Goal: Task Accomplishment & Management: Manage account settings

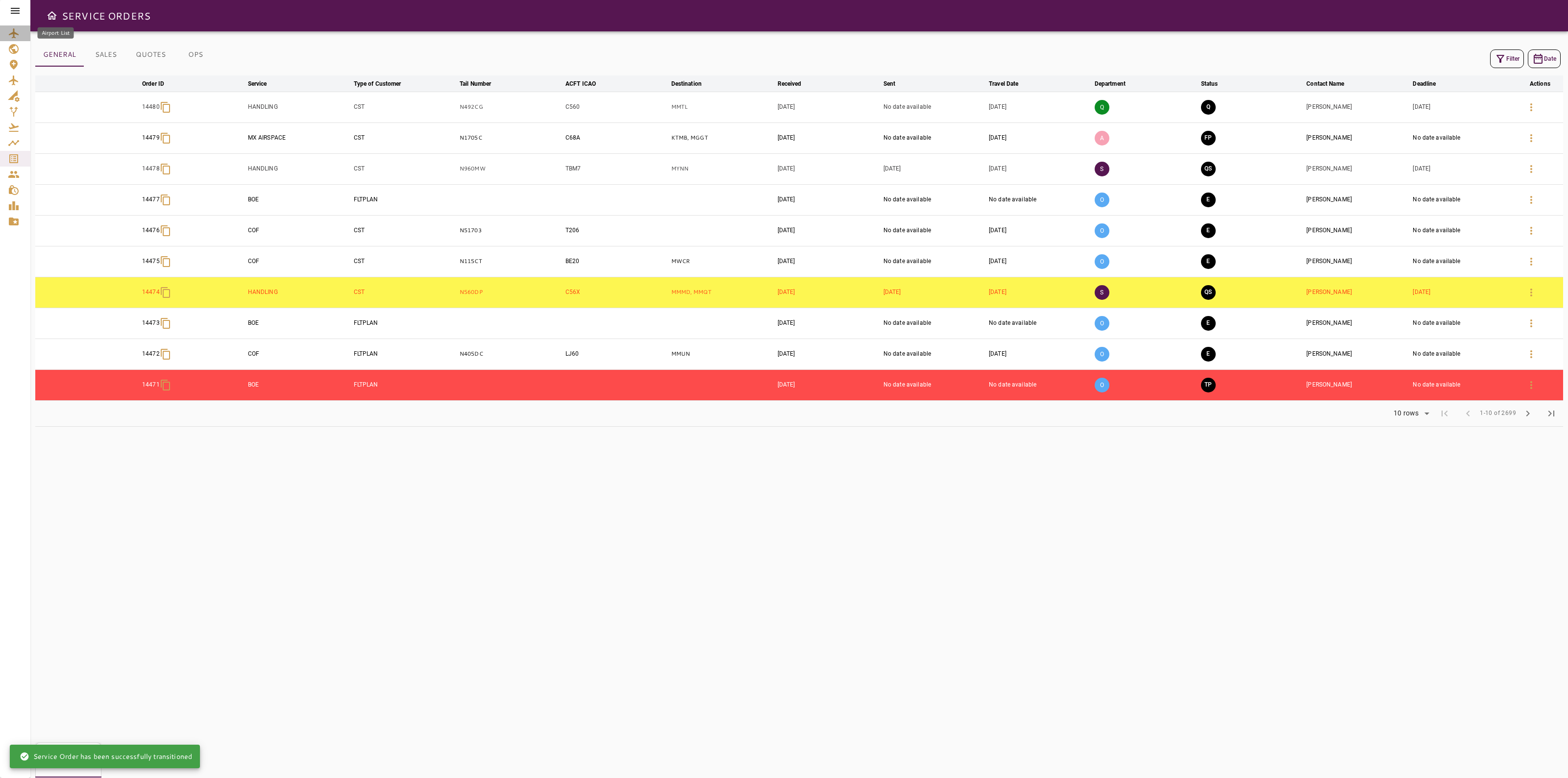
click at [20, 31] on div "Airport List" at bounding box center [15, 33] width 15 height 12
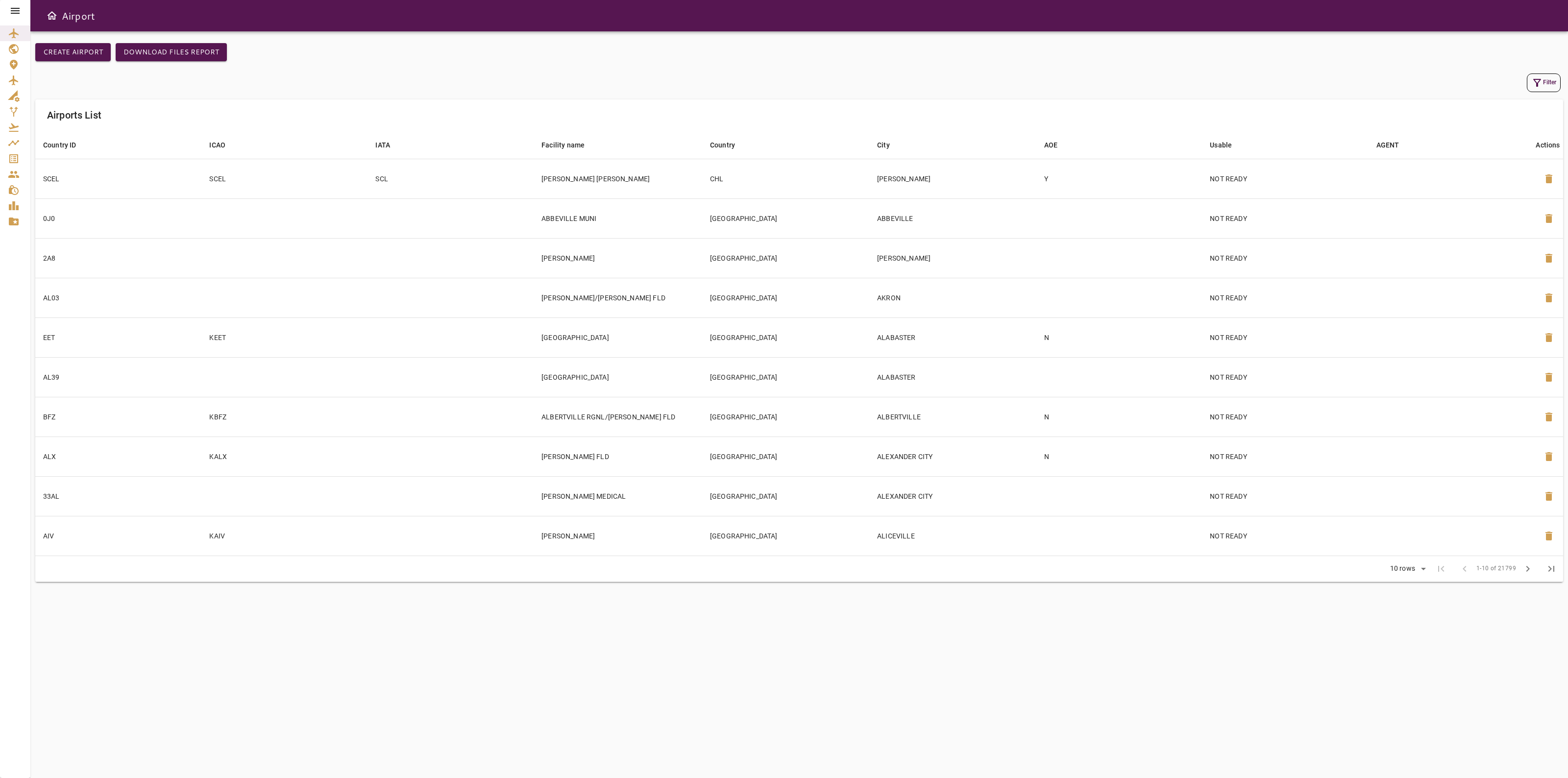
click at [1521, 84] on div "Filter" at bounding box center [799, 83] width 1523 height 19
click at [1540, 78] on icon "button" at bounding box center [1536, 83] width 12 height 12
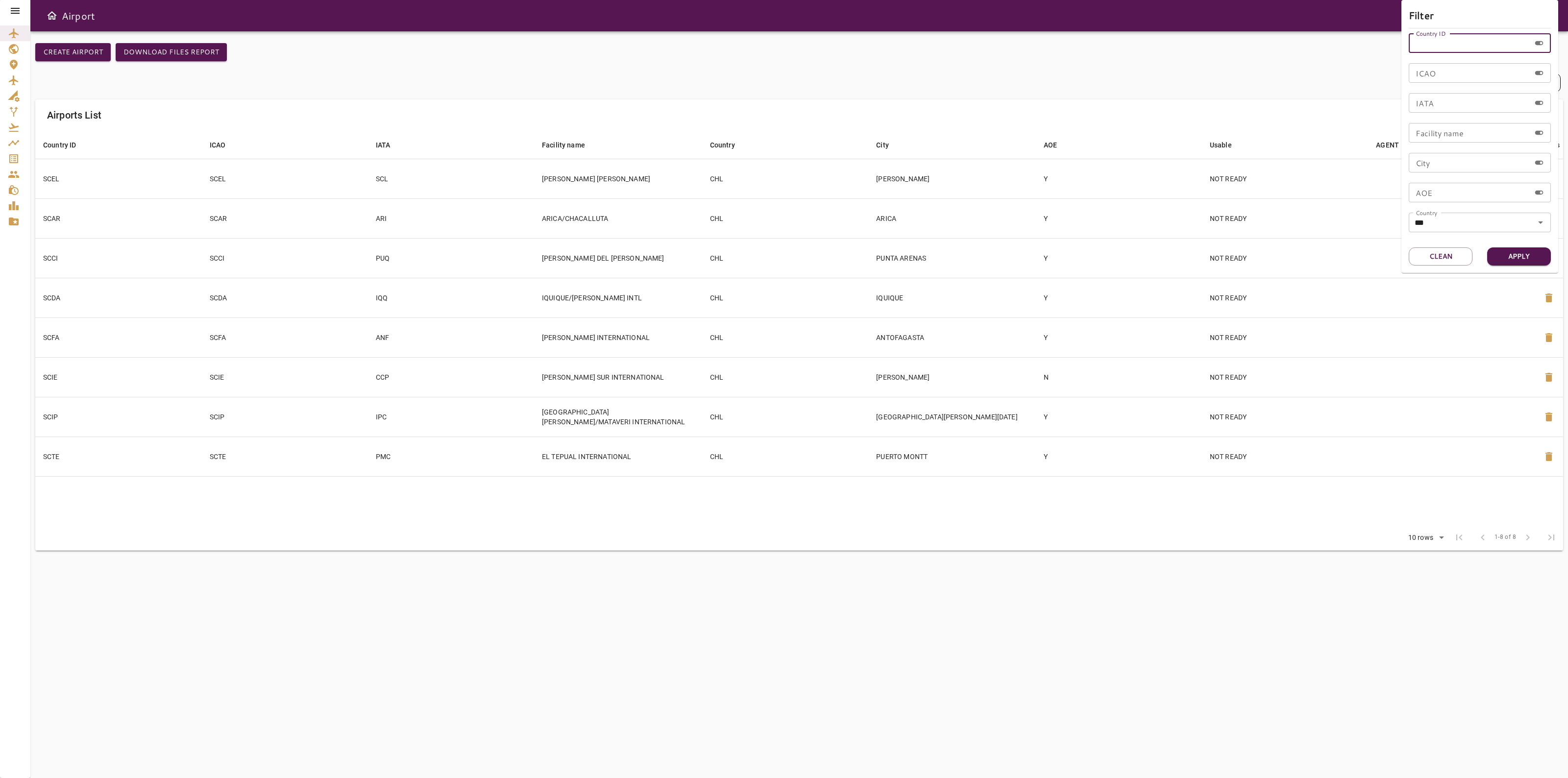
click at [1449, 50] on input "Country ID" at bounding box center [1469, 43] width 121 height 20
click at [1424, 109] on input "IATA" at bounding box center [1469, 103] width 121 height 20
click at [1427, 102] on input "IATA" at bounding box center [1469, 103] width 121 height 20
type input "****"
click at [1510, 260] on button "Apply" at bounding box center [1518, 256] width 64 height 18
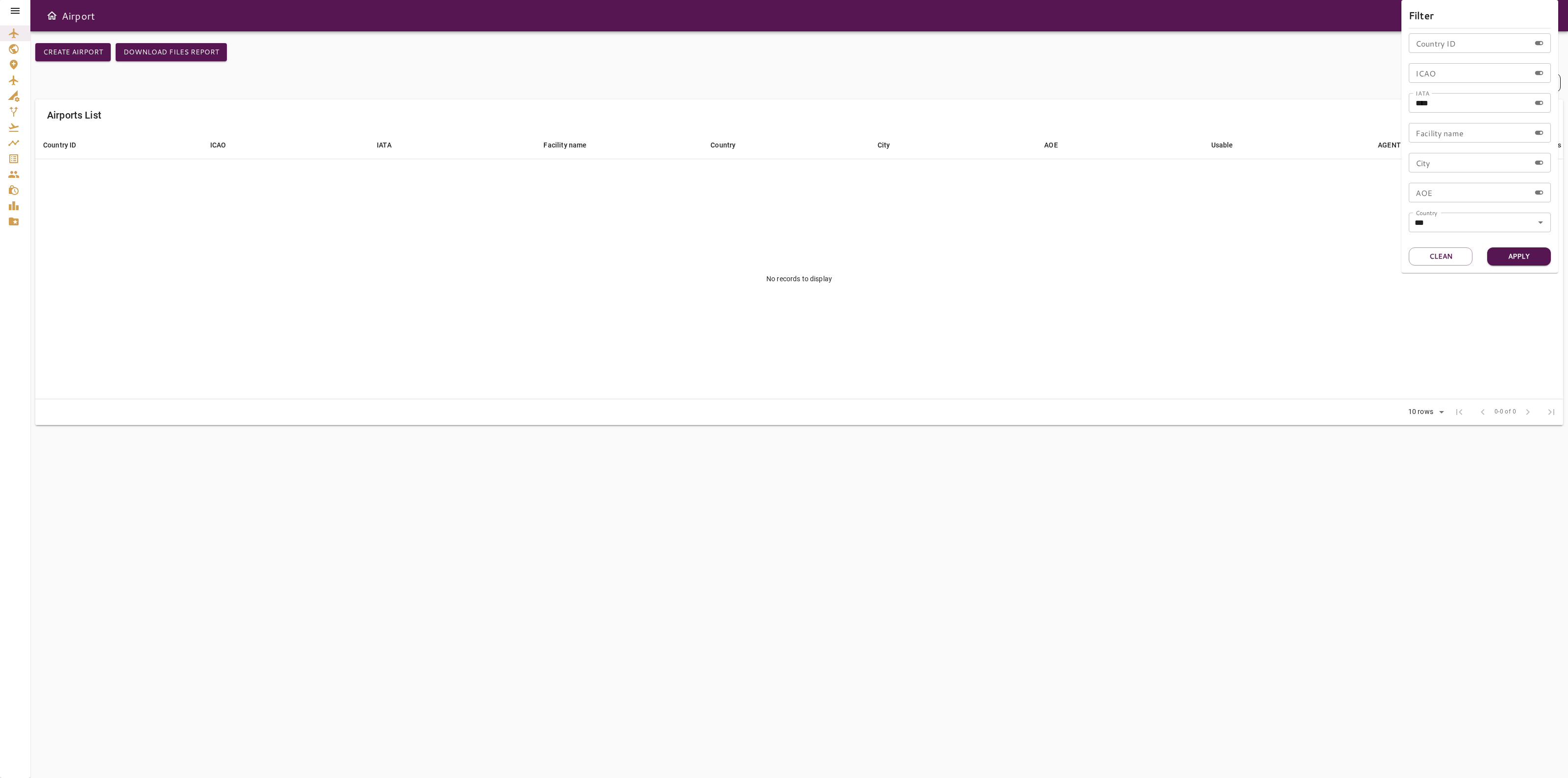
click at [16, 80] on div at bounding box center [784, 389] width 1568 height 778
click at [13, 38] on icon "Airport List" at bounding box center [13, 33] width 12 height 12
click at [1548, 76] on button "Filter" at bounding box center [1544, 83] width 34 height 19
click at [1465, 108] on input "****" at bounding box center [1469, 103] width 121 height 20
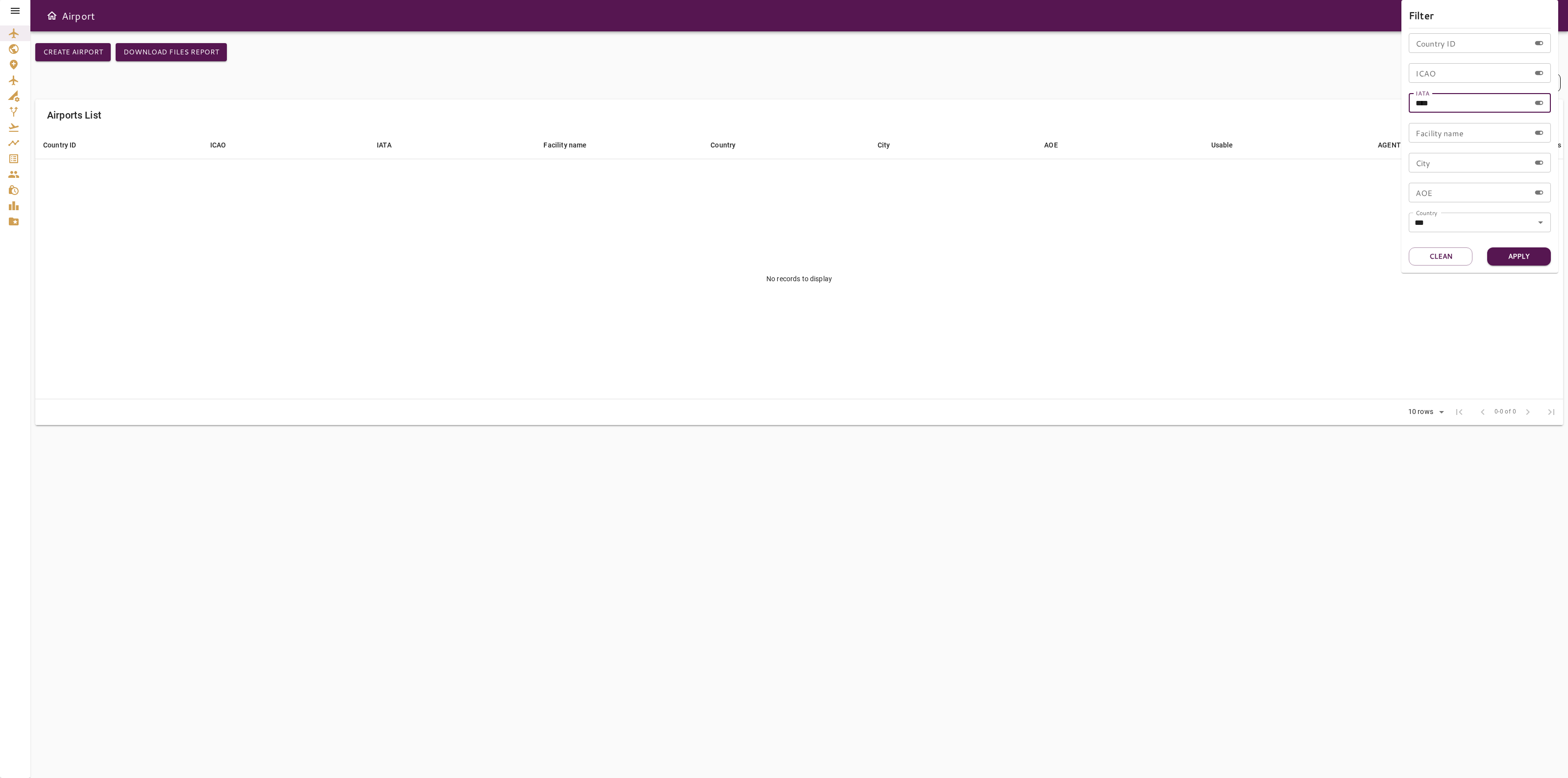
click at [1465, 108] on input "****" at bounding box center [1469, 103] width 121 height 20
click at [1426, 73] on input "ICAO" at bounding box center [1469, 73] width 121 height 20
type input "****"
click at [1514, 252] on button "Apply" at bounding box center [1518, 256] width 64 height 18
click at [1532, 254] on button "Apply" at bounding box center [1518, 256] width 64 height 18
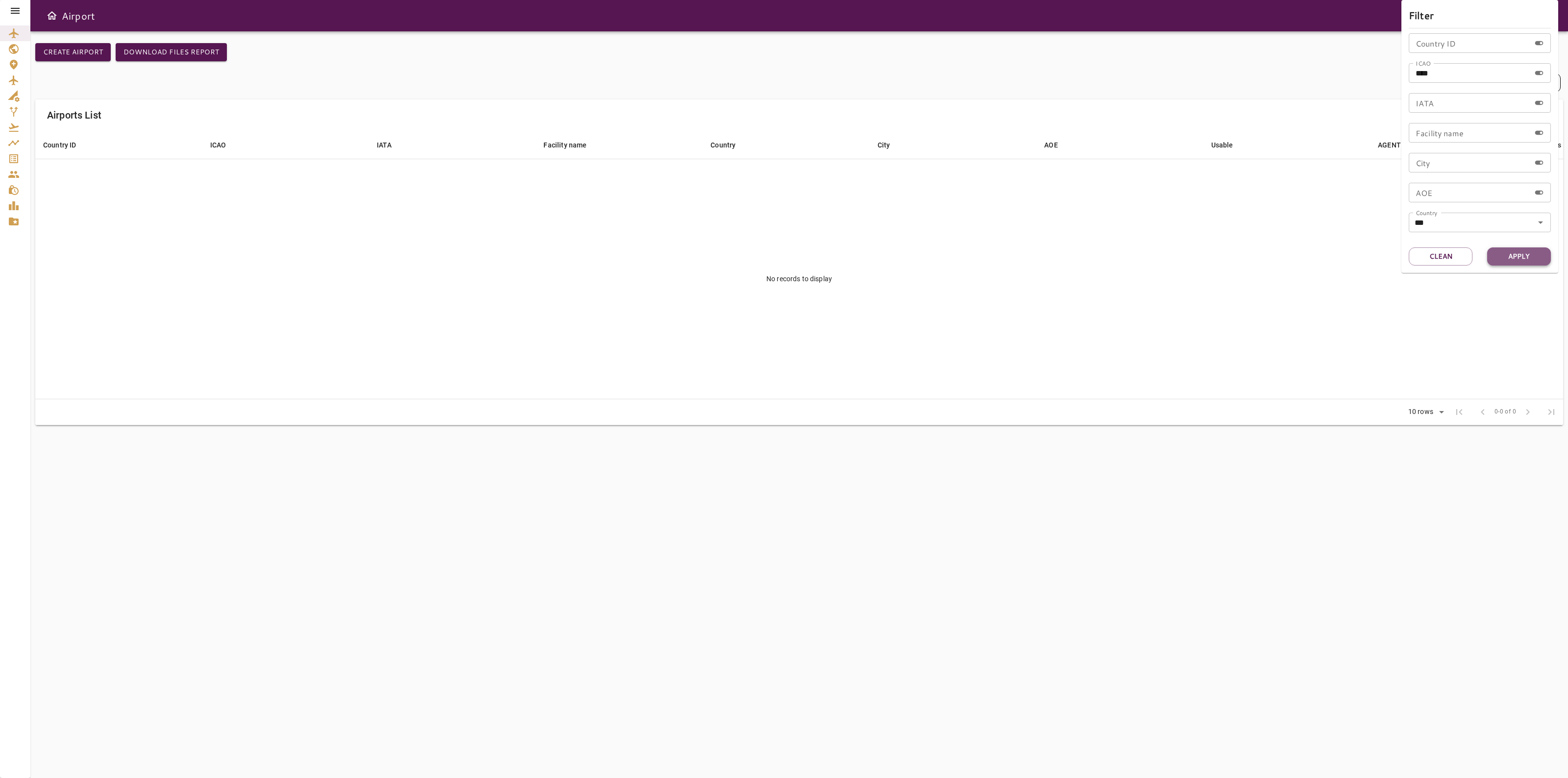
click at [1532, 254] on button "Apply" at bounding box center [1518, 256] width 64 height 18
click at [1503, 219] on input "***" at bounding box center [1465, 222] width 107 height 13
click at [1484, 242] on li "[GEOGRAPHIC_DATA]" at bounding box center [1480, 245] width 142 height 17
type input "***"
click at [1523, 224] on icon "Clear" at bounding box center [1528, 223] width 9 height 9
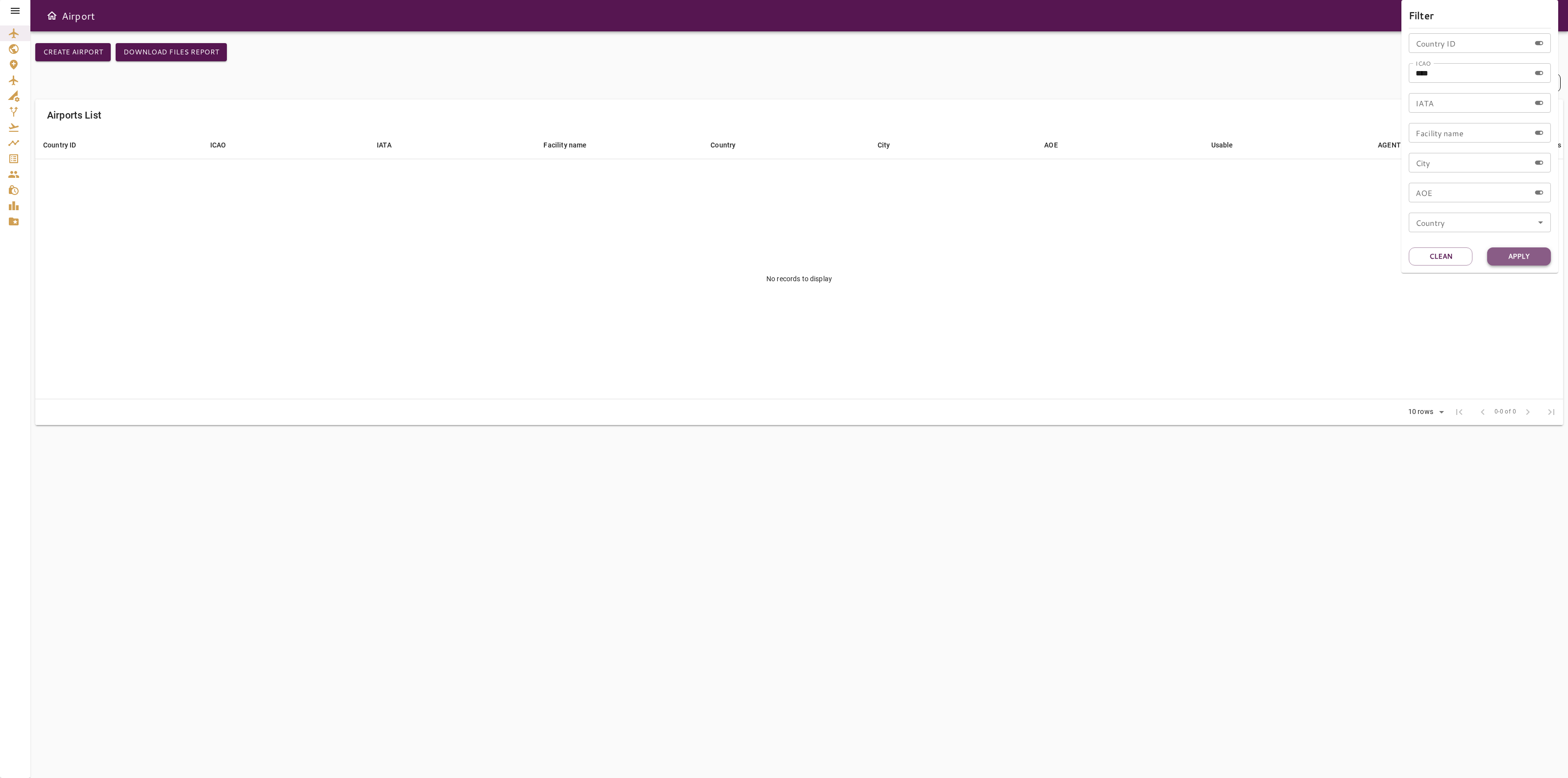
click at [1497, 255] on button "Apply" at bounding box center [1518, 256] width 64 height 18
click at [1522, 263] on button "Apply" at bounding box center [1518, 256] width 64 height 18
click at [1525, 257] on button "Apply" at bounding box center [1518, 256] width 64 height 18
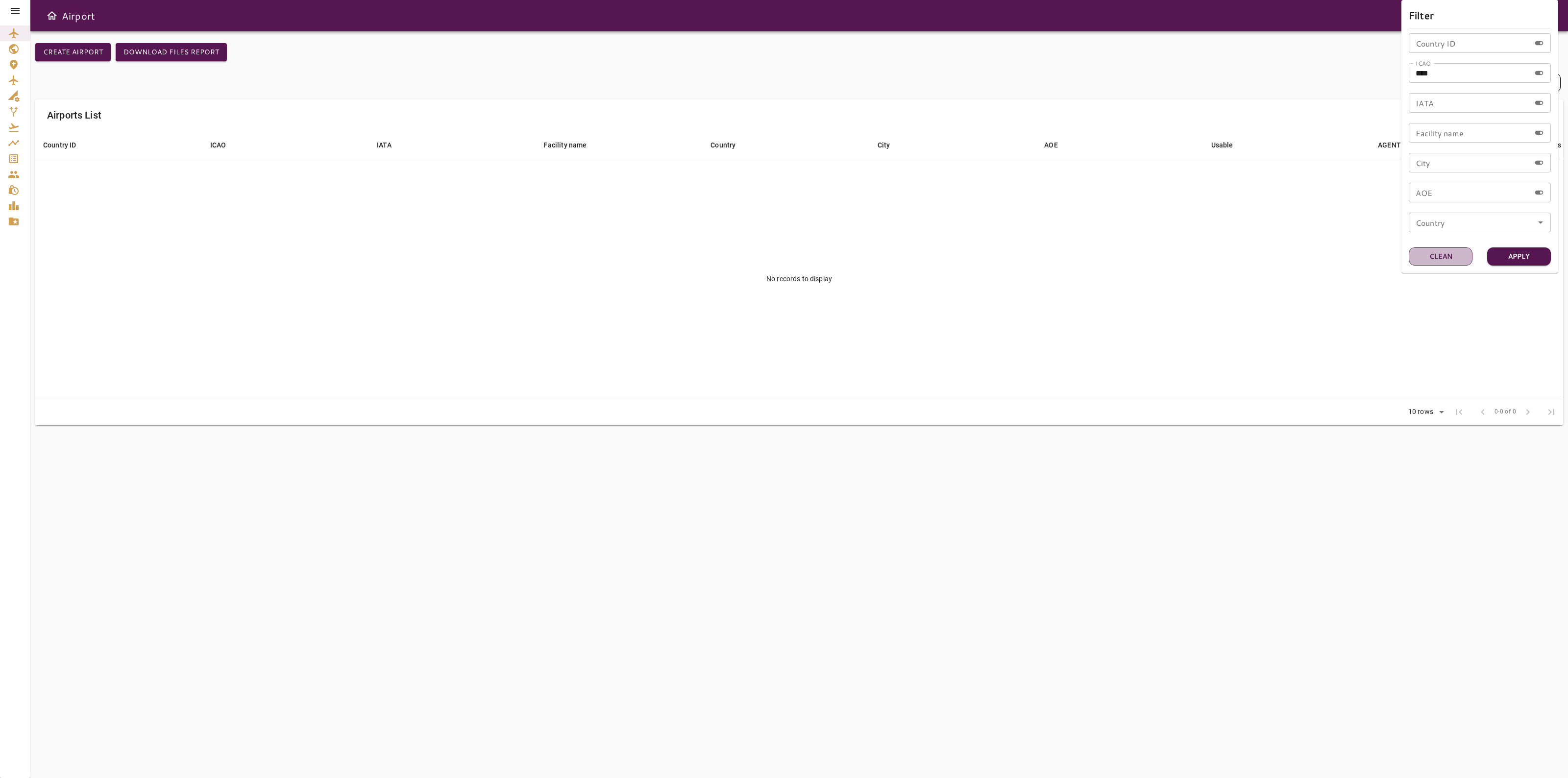
click at [1458, 264] on button "Clean" at bounding box center [1440, 256] width 64 height 18
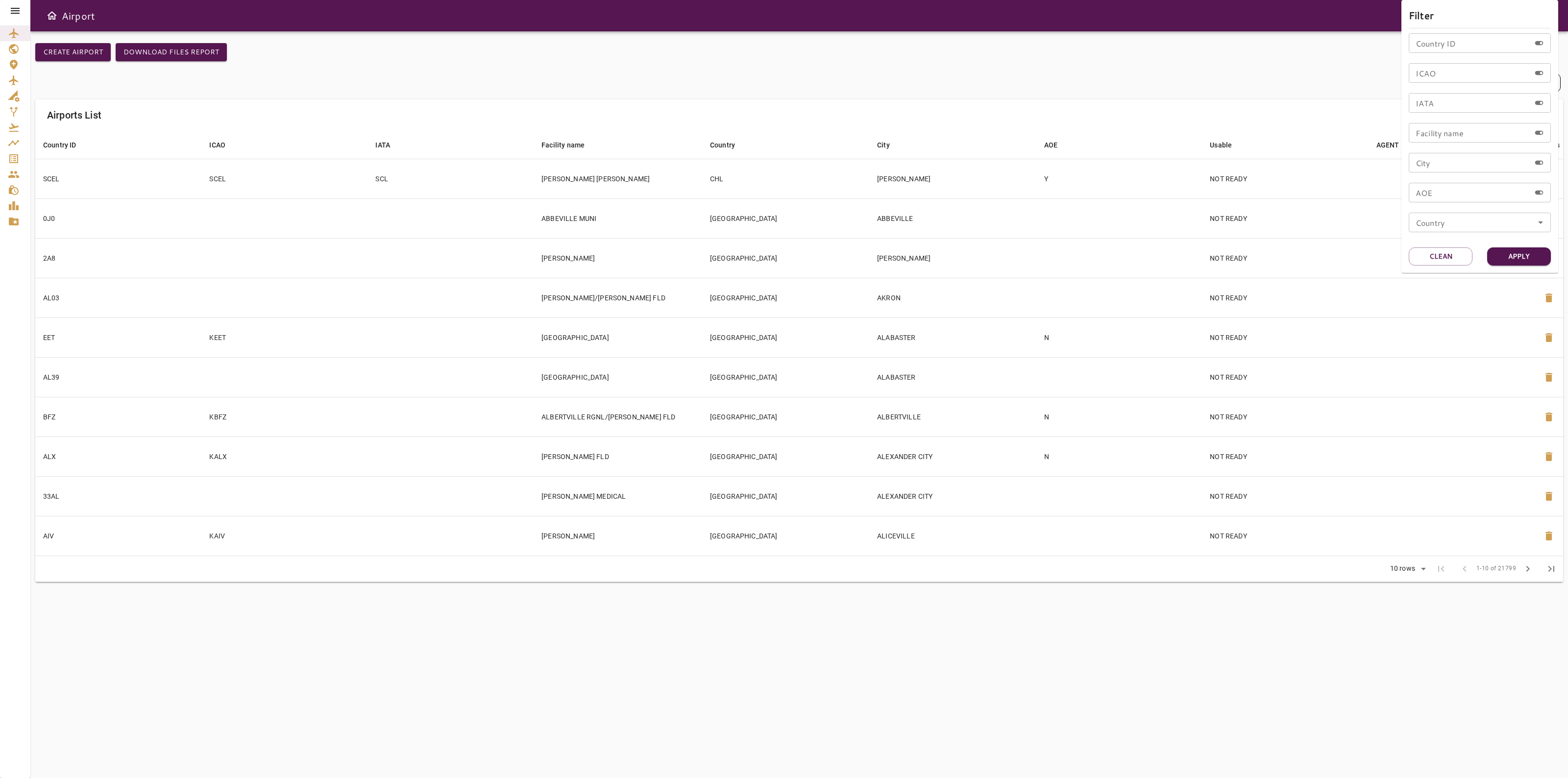
click at [1462, 65] on input "ICAO" at bounding box center [1469, 73] width 121 height 20
type input "****"
click at [1512, 260] on button "Apply" at bounding box center [1518, 256] width 64 height 18
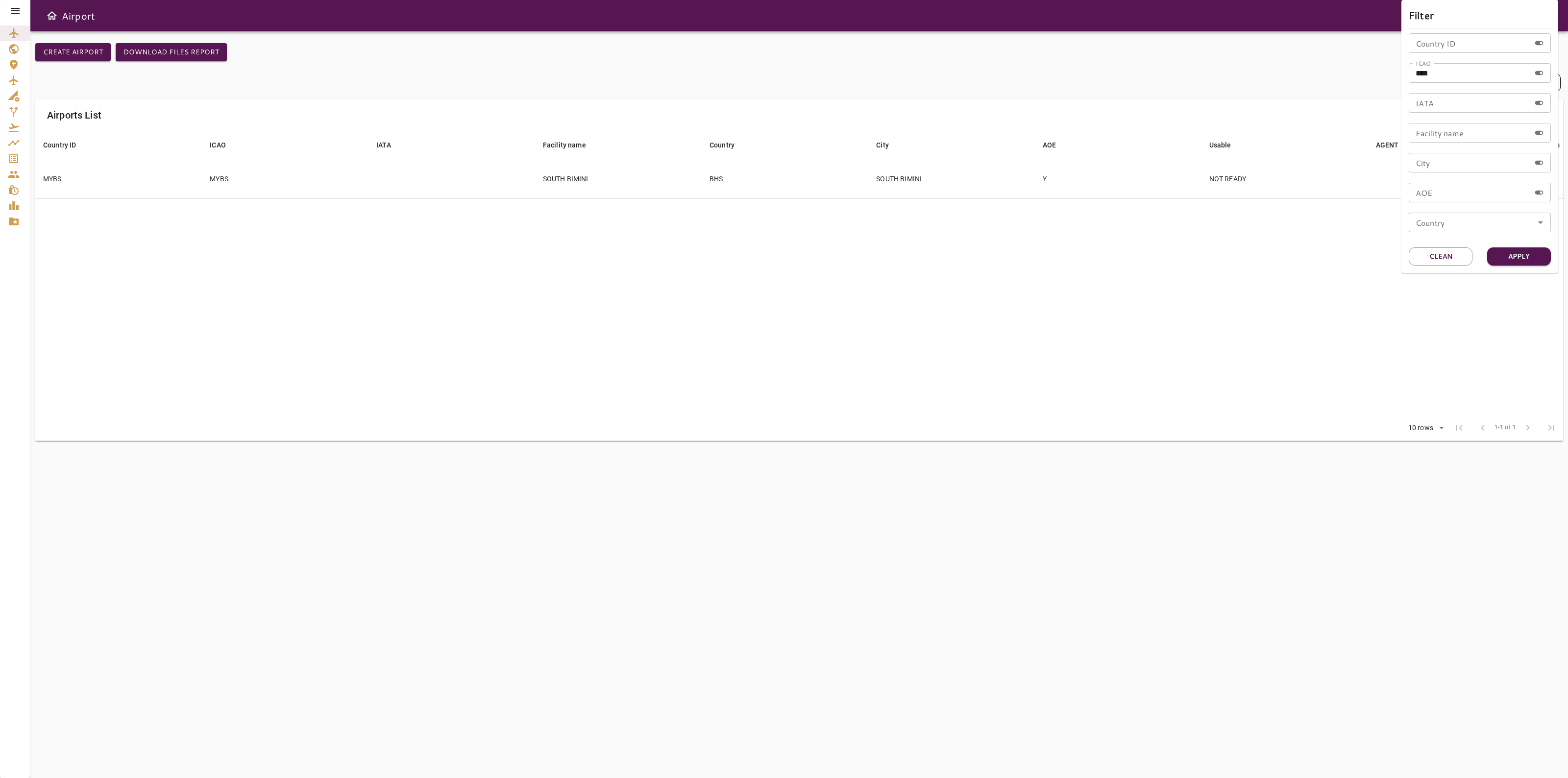
click at [973, 118] on div at bounding box center [784, 389] width 1568 height 778
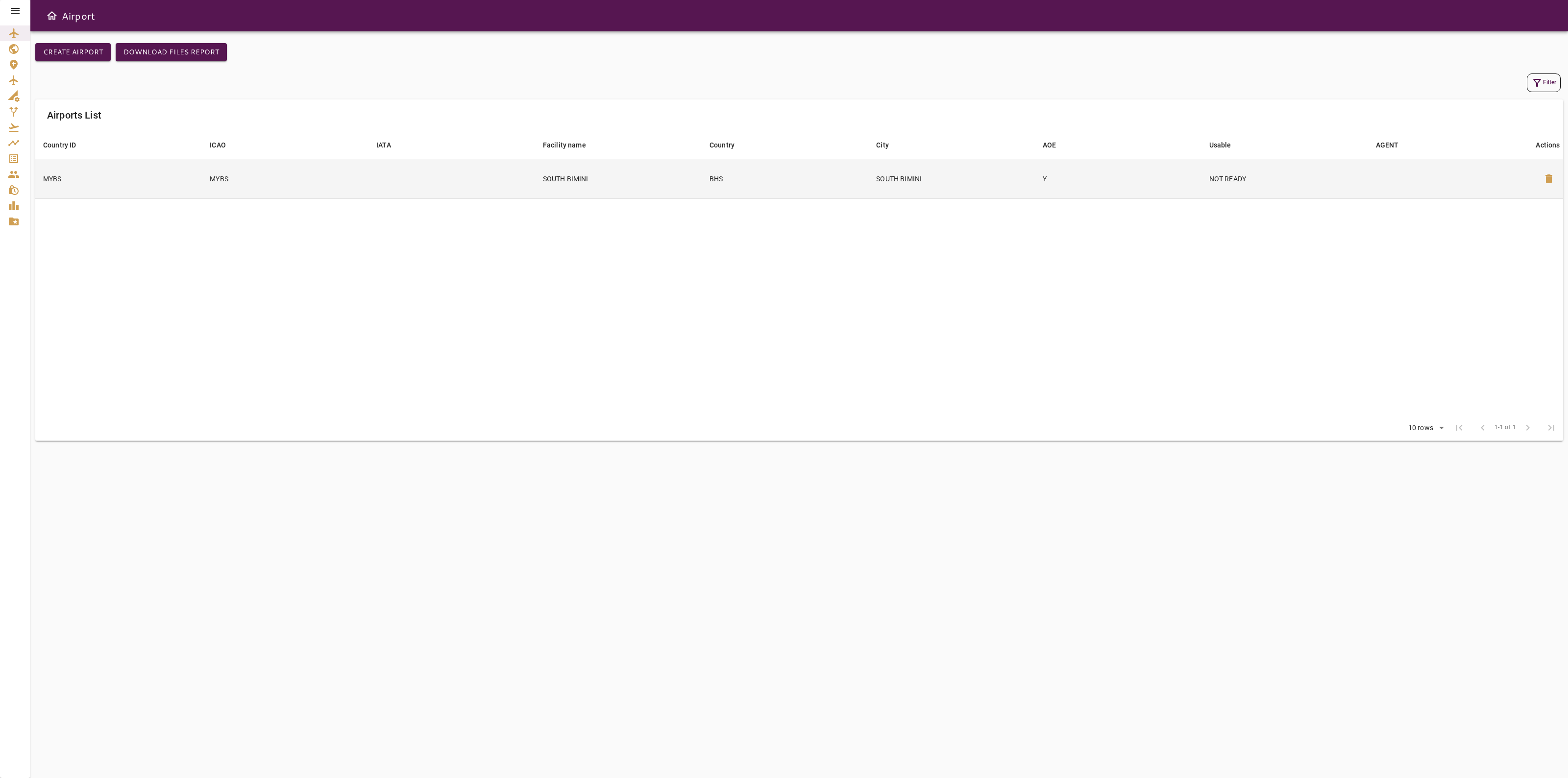
click at [1476, 180] on td at bounding box center [1450, 178] width 166 height 39
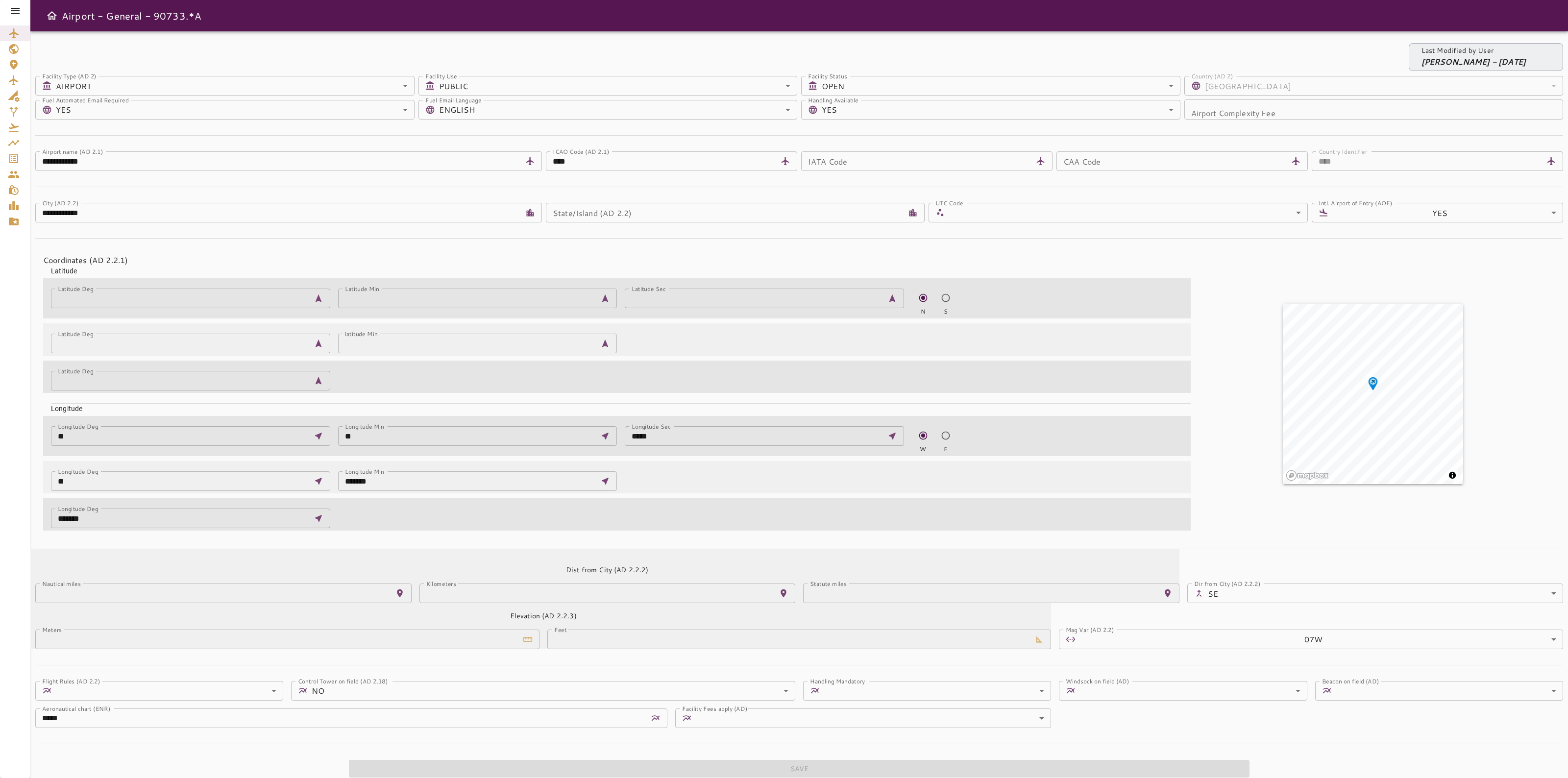
click at [257, 114] on body "**********" at bounding box center [784, 389] width 1568 height 778
click at [218, 159] on li "NO" at bounding box center [235, 167] width 359 height 17
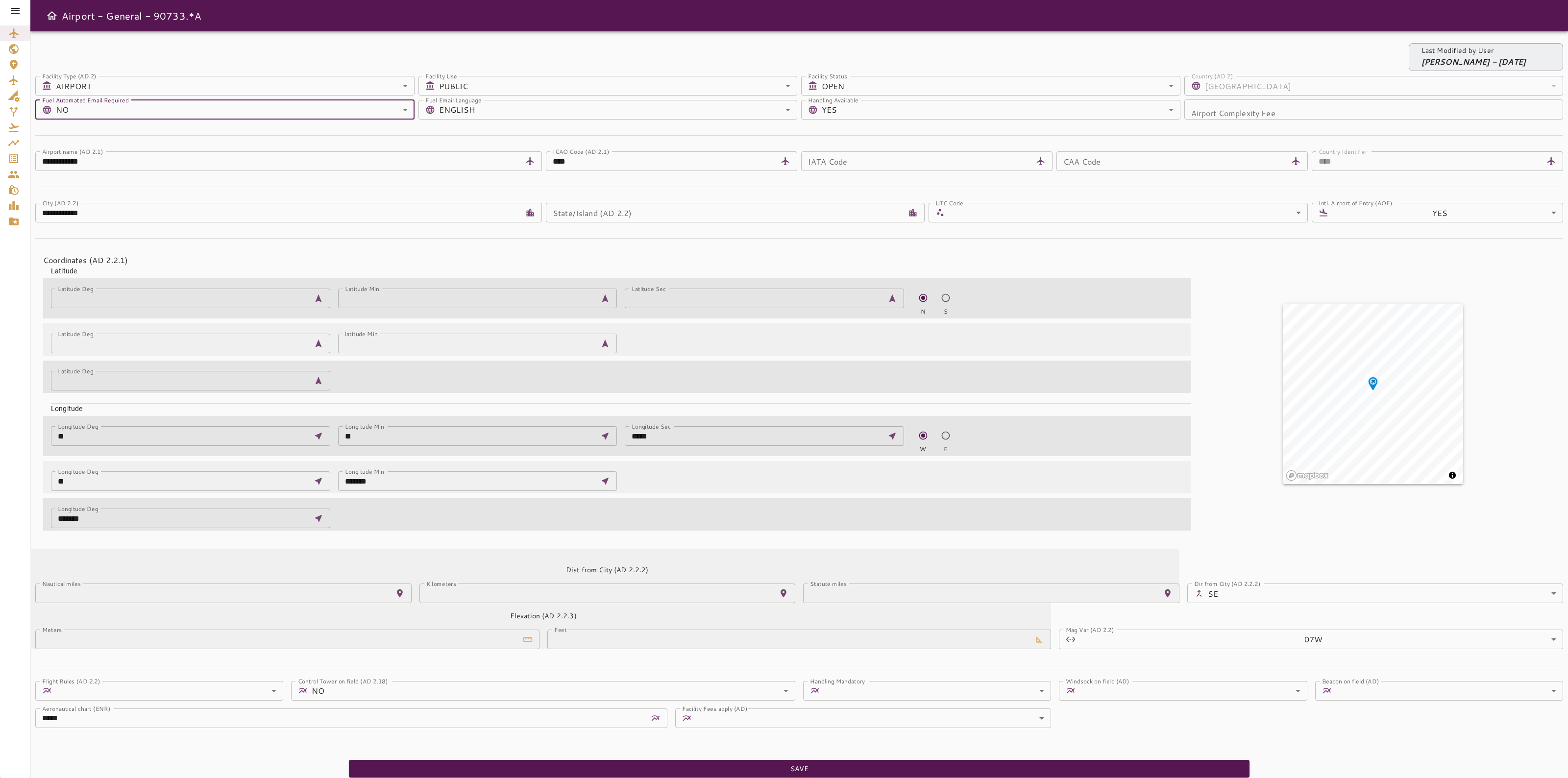
type input "*"
click at [573, 767] on button "Save" at bounding box center [799, 769] width 901 height 18
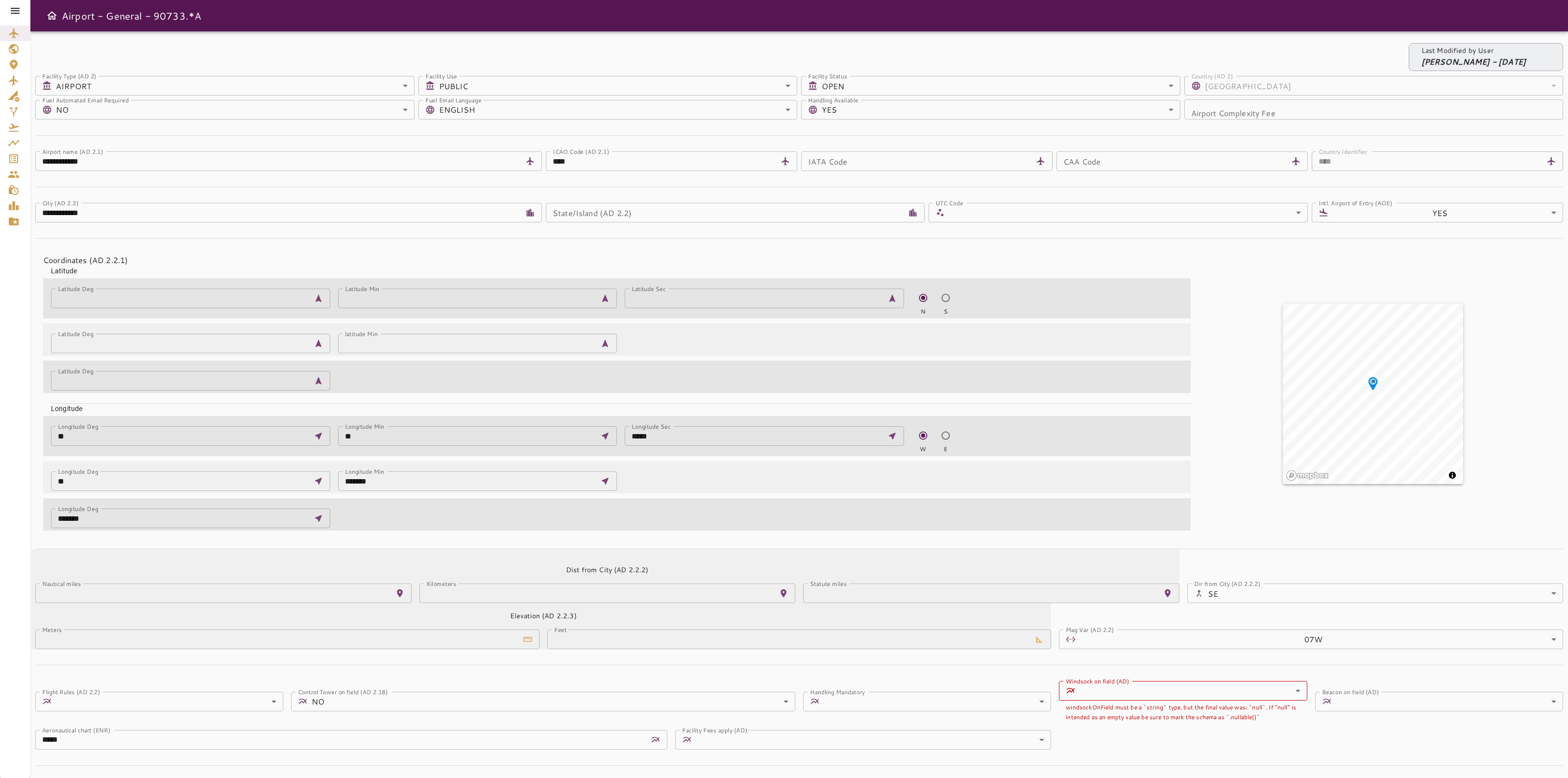
click at [1095, 684] on label "Windsock on field (AD)" at bounding box center [1097, 681] width 64 height 9
click at [1099, 689] on body "**********" at bounding box center [784, 389] width 1568 height 778
click at [1109, 716] on li "PENDING" at bounding box center [1193, 714] width 227 height 17
type input "*******"
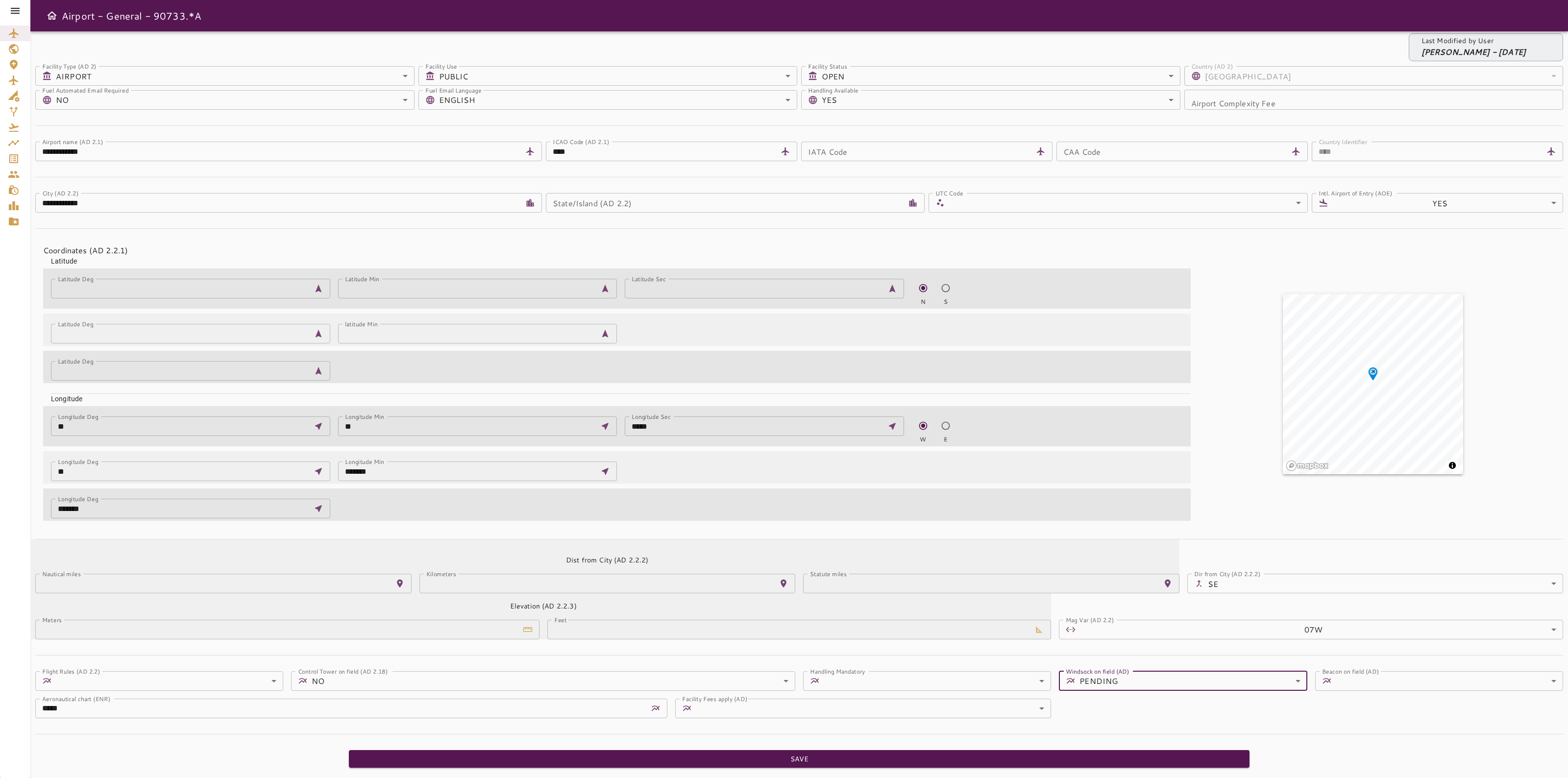
scroll to position [11, 0]
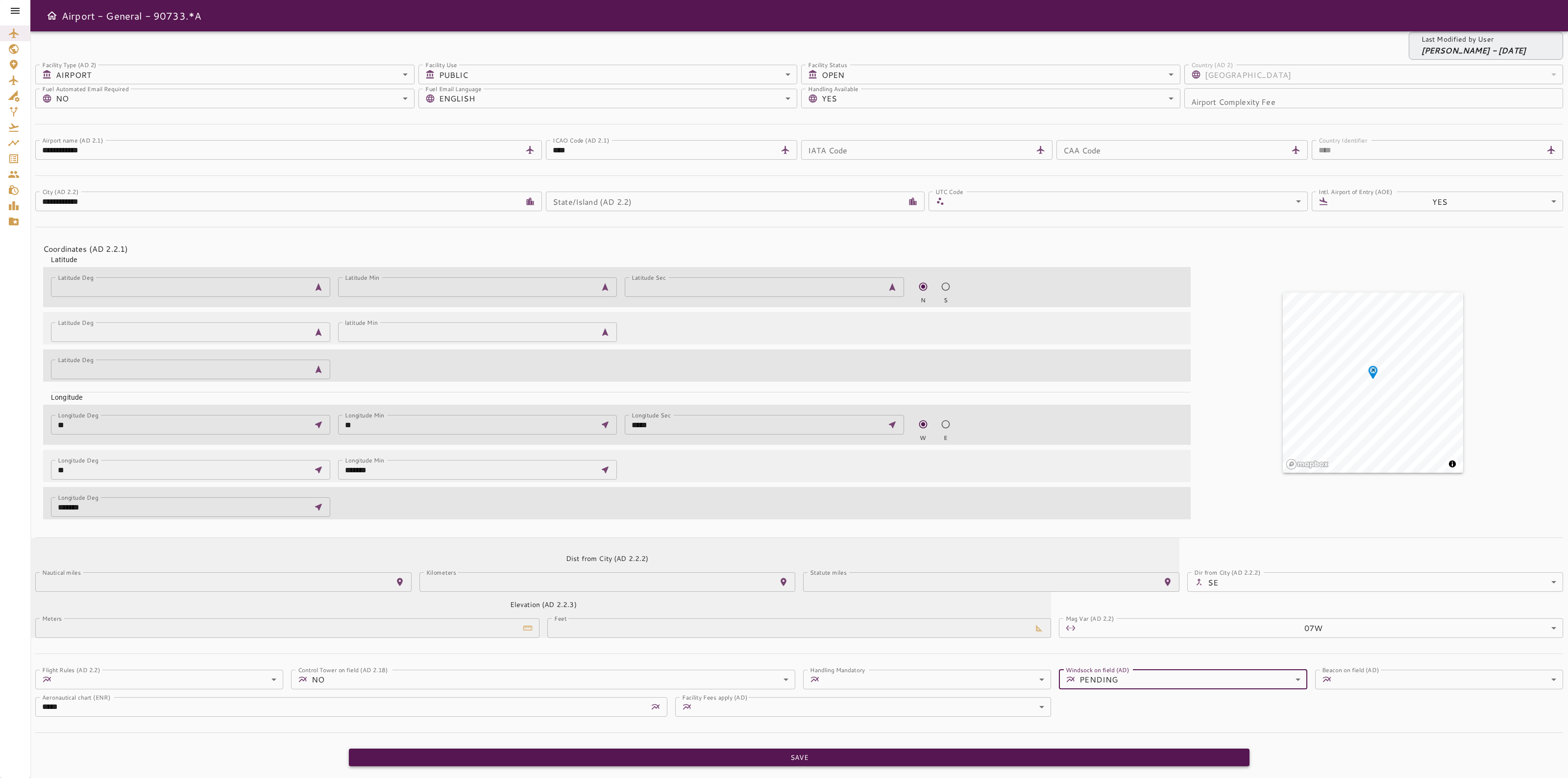
click at [852, 763] on button "Save" at bounding box center [799, 757] width 901 height 18
type input "*"
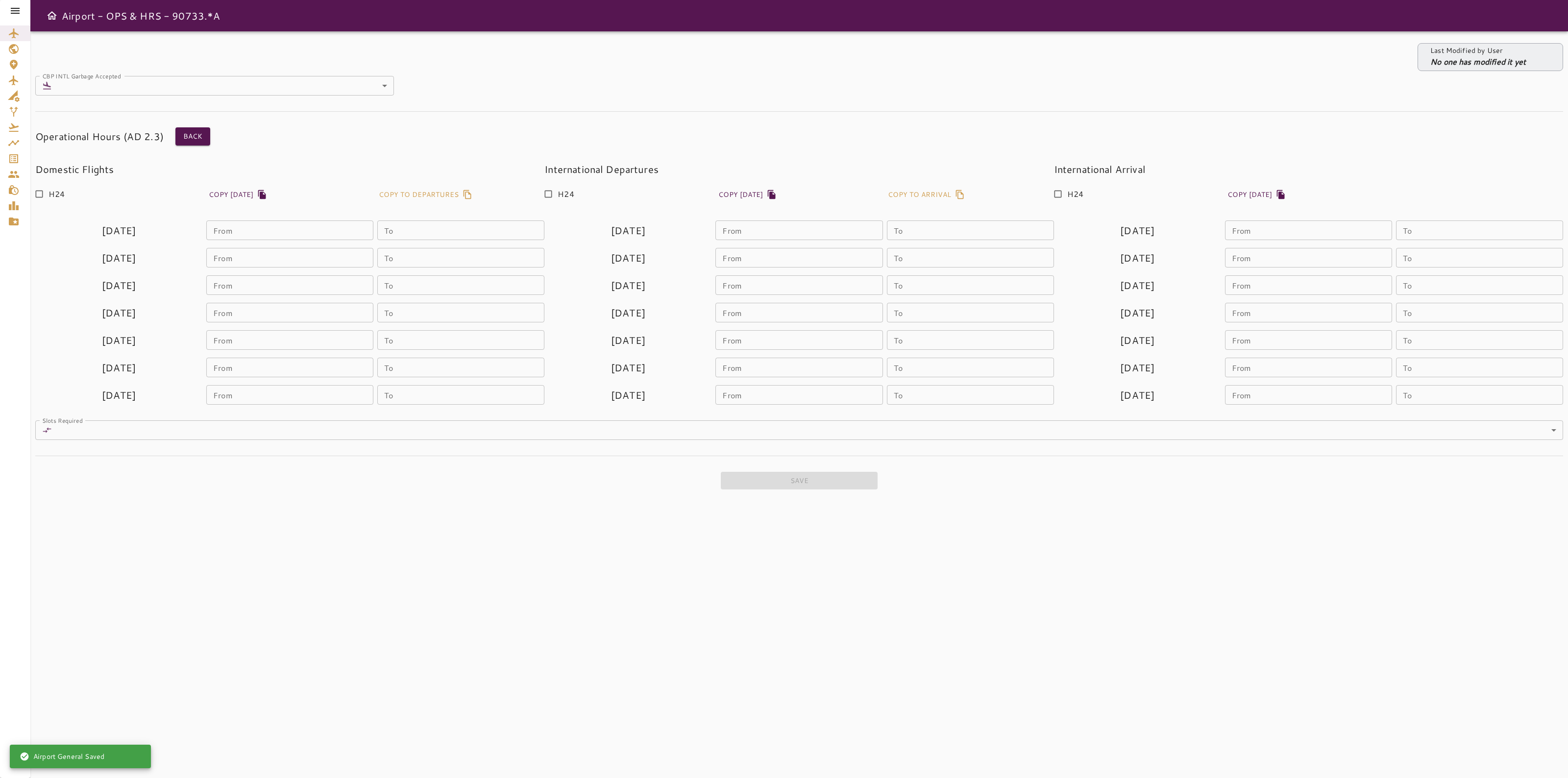
click at [15, 16] on icon at bounding box center [15, 10] width 12 height 12
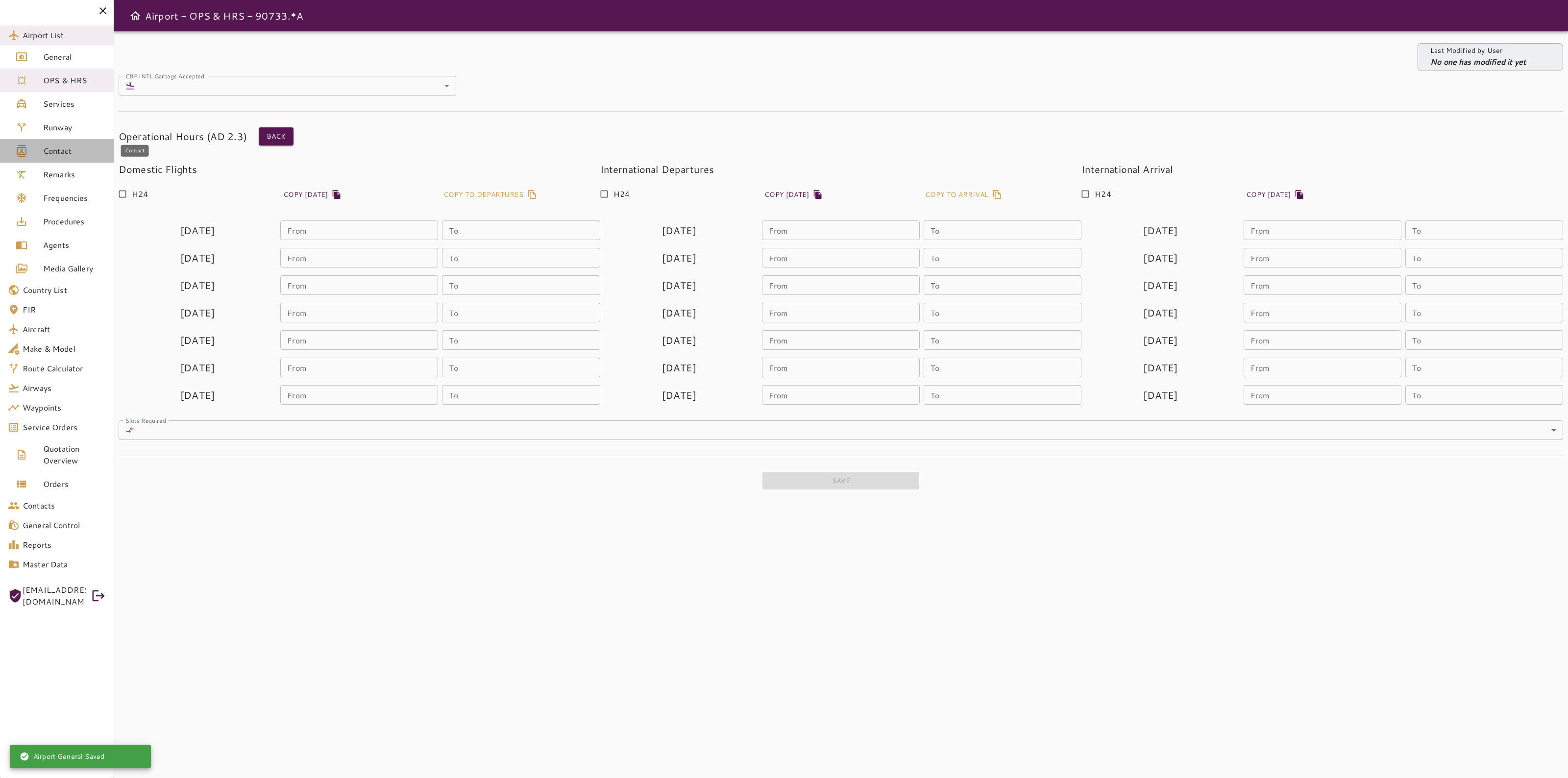
click at [64, 152] on span "Contact" at bounding box center [75, 151] width 63 height 12
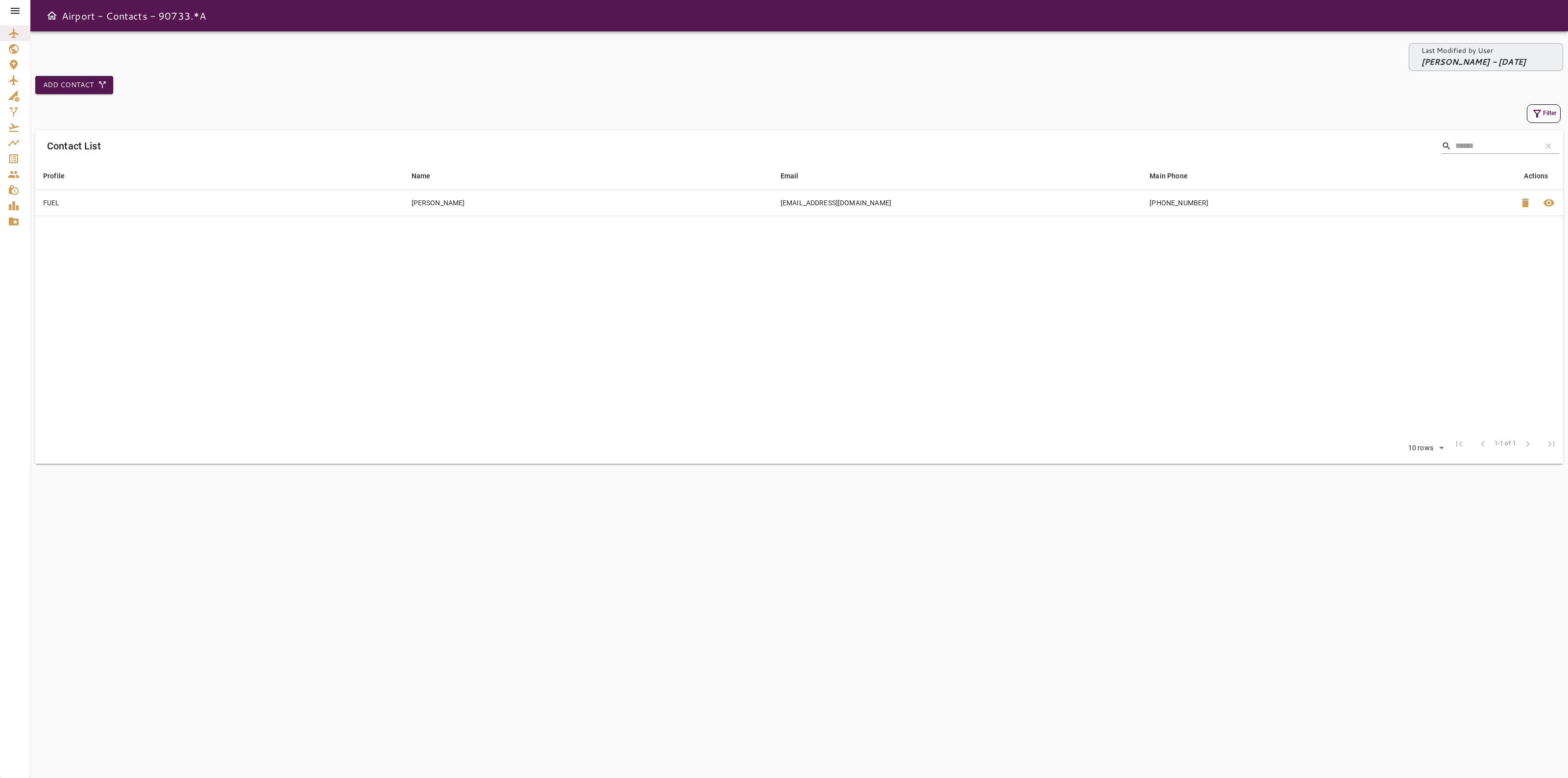
click at [1520, 199] on span "delete" at bounding box center [1525, 203] width 12 height 12
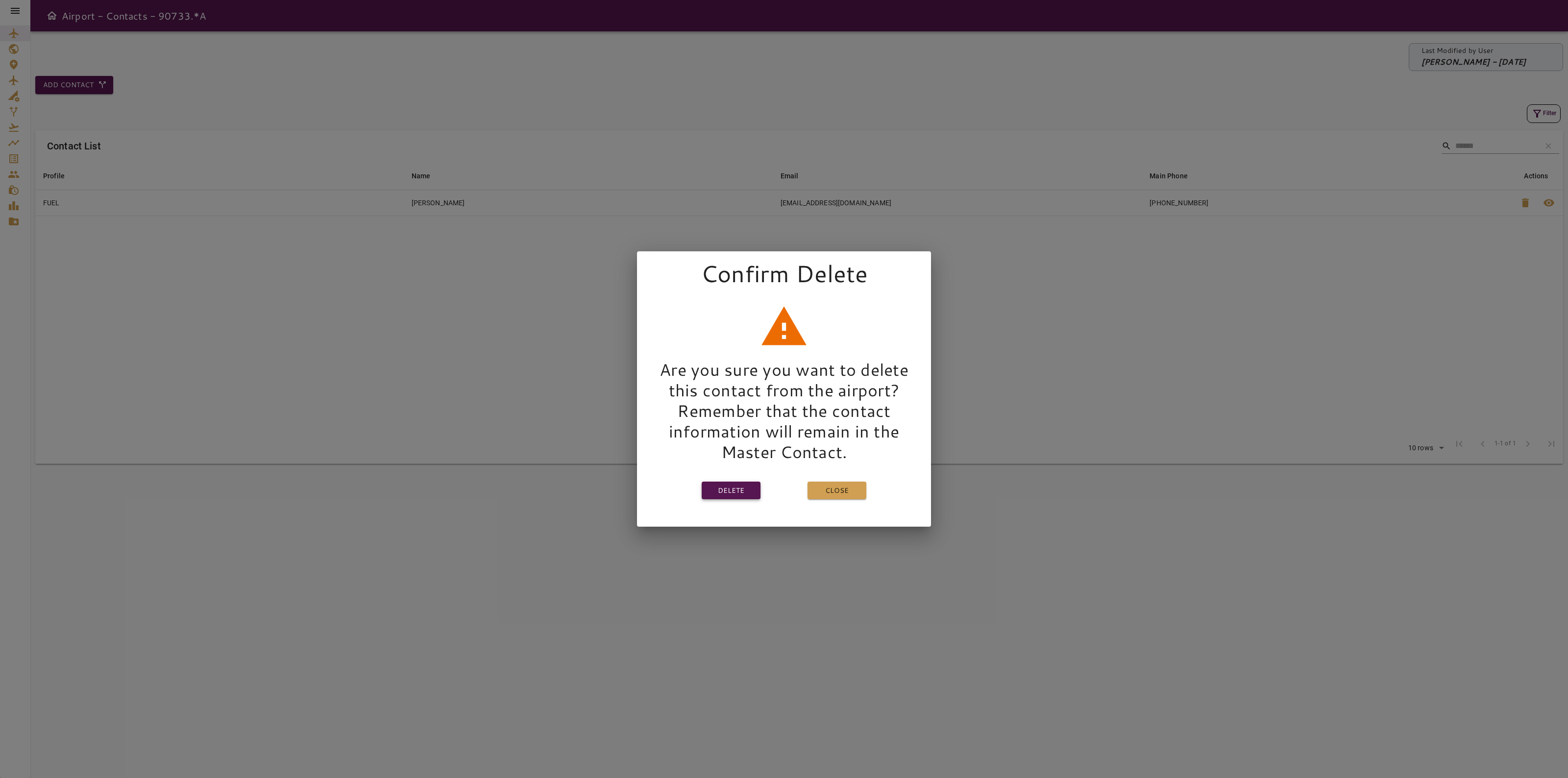
click at [735, 486] on button "Delete" at bounding box center [731, 491] width 59 height 18
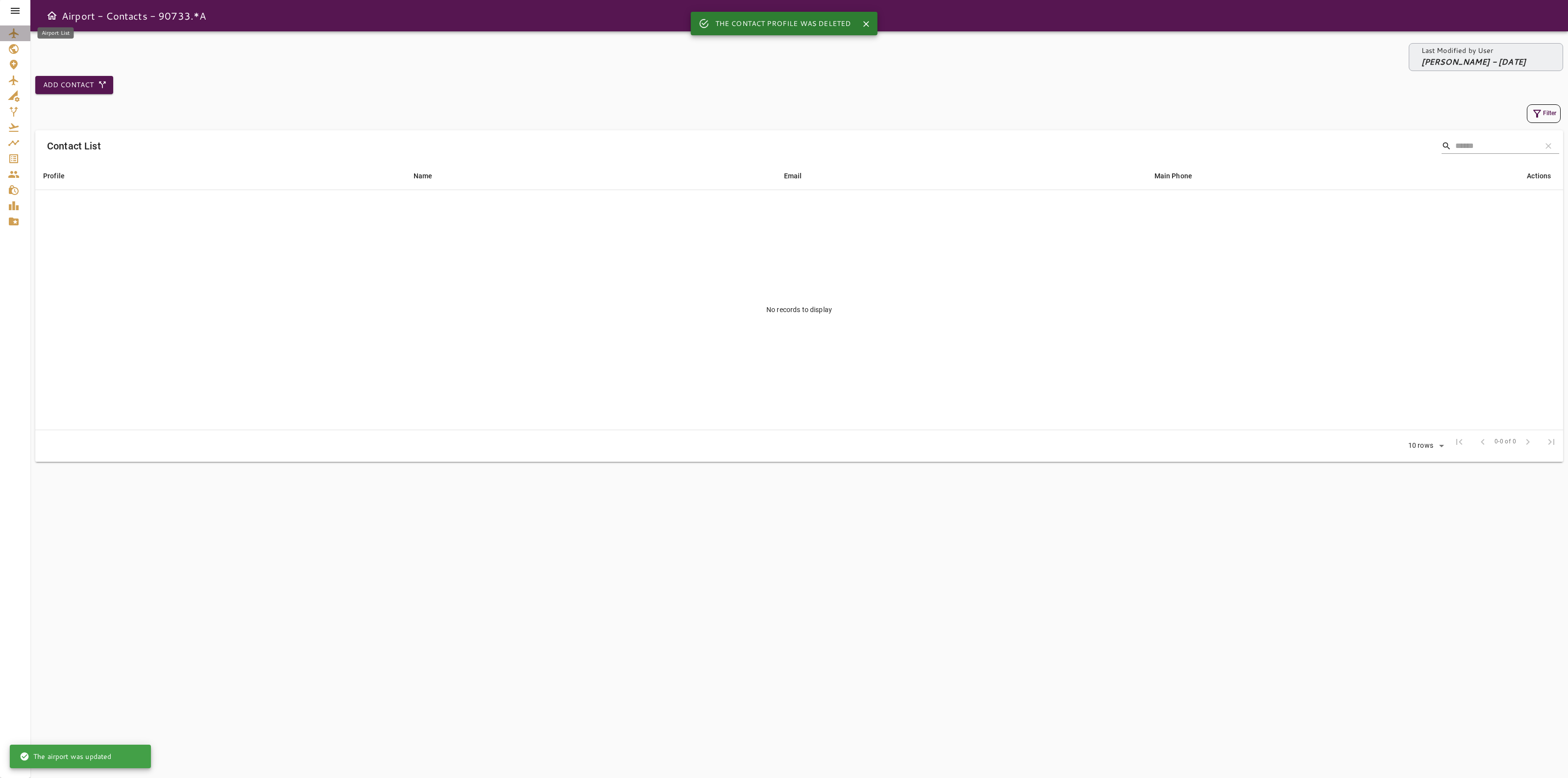
click at [16, 33] on icon "Airport List" at bounding box center [13, 33] width 9 height 9
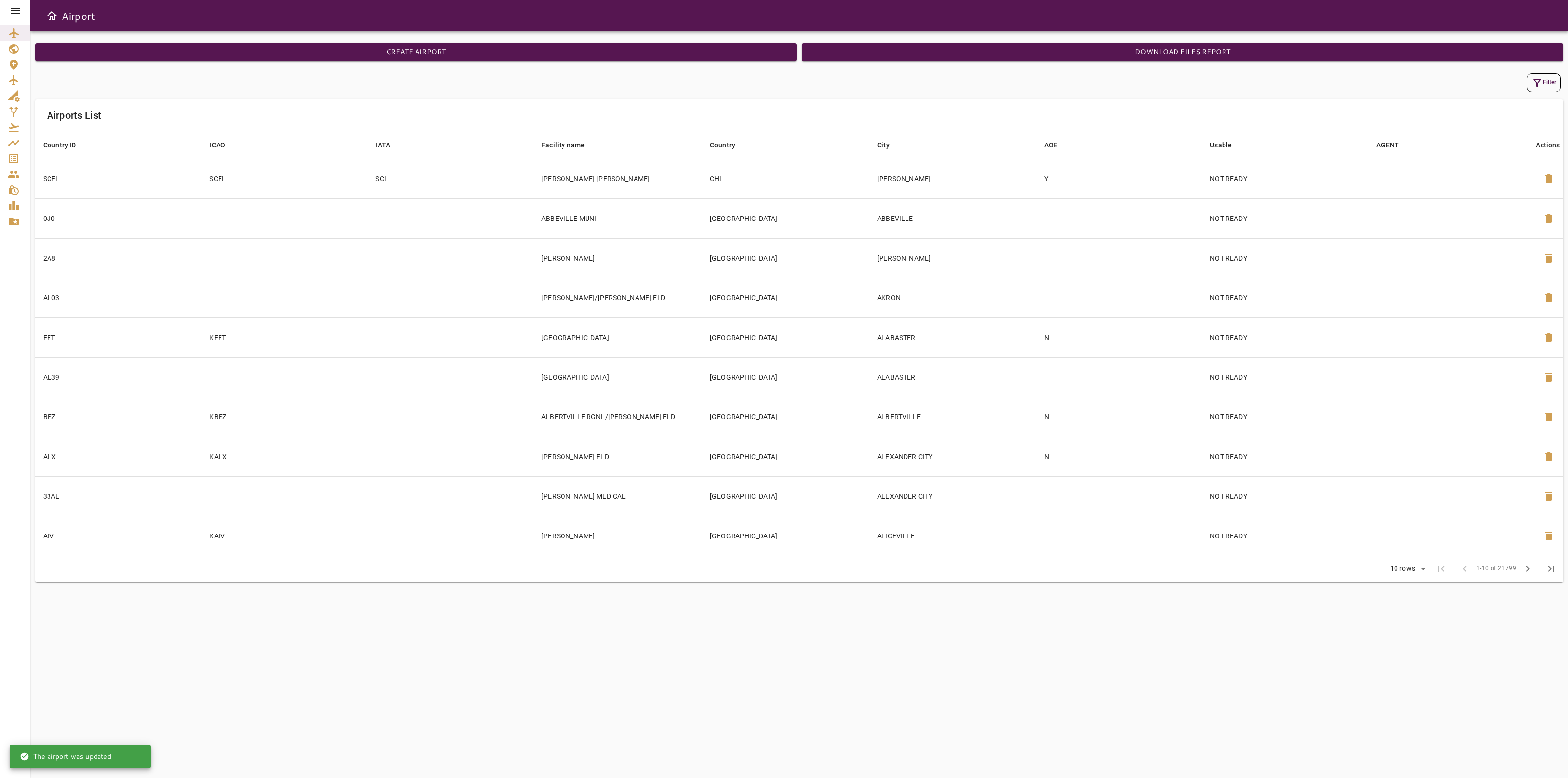
click at [15, 76] on icon "Aircraft" at bounding box center [13, 80] width 12 height 12
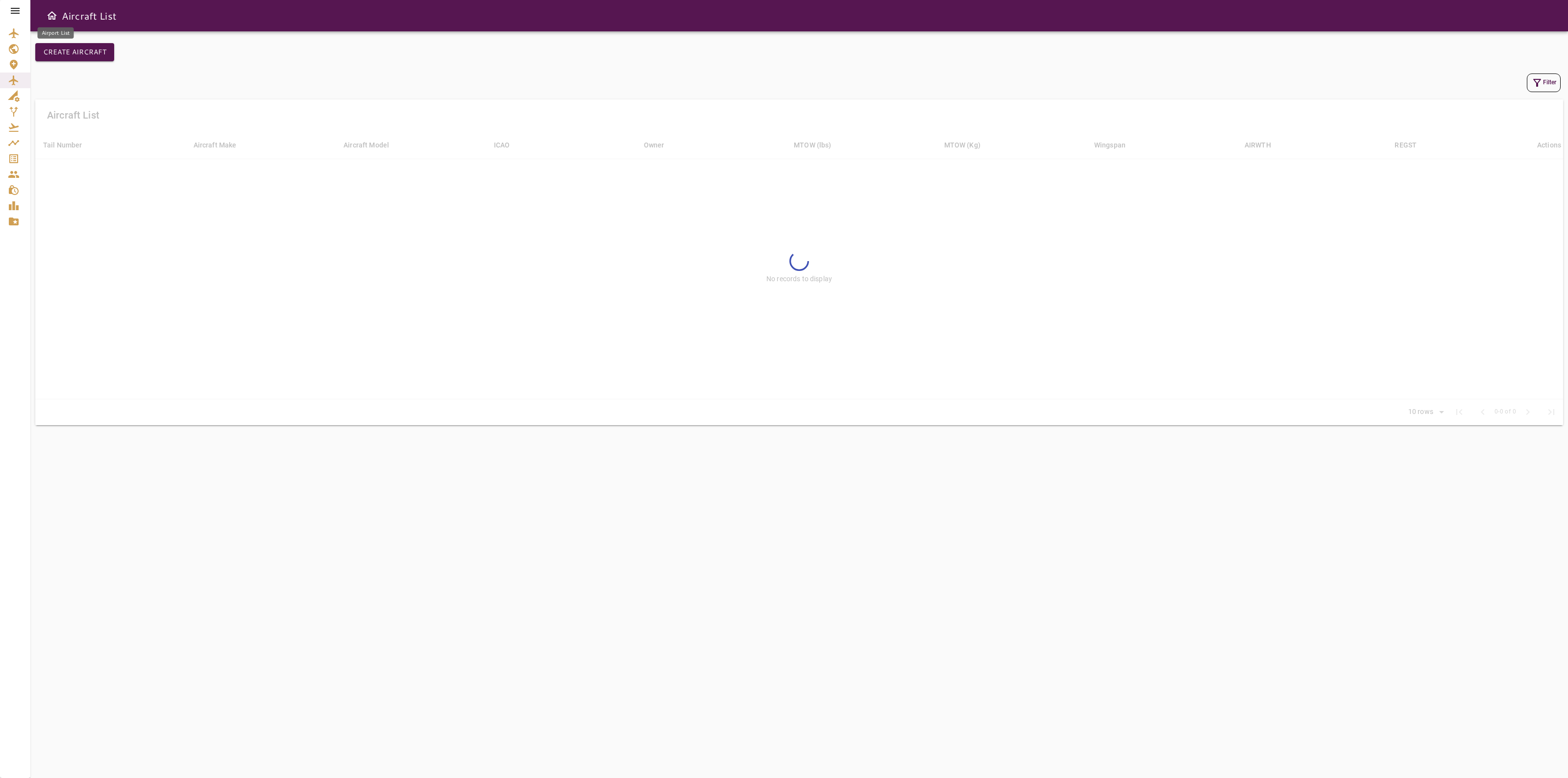
click at [13, 31] on icon "Airport List" at bounding box center [13, 33] width 9 height 9
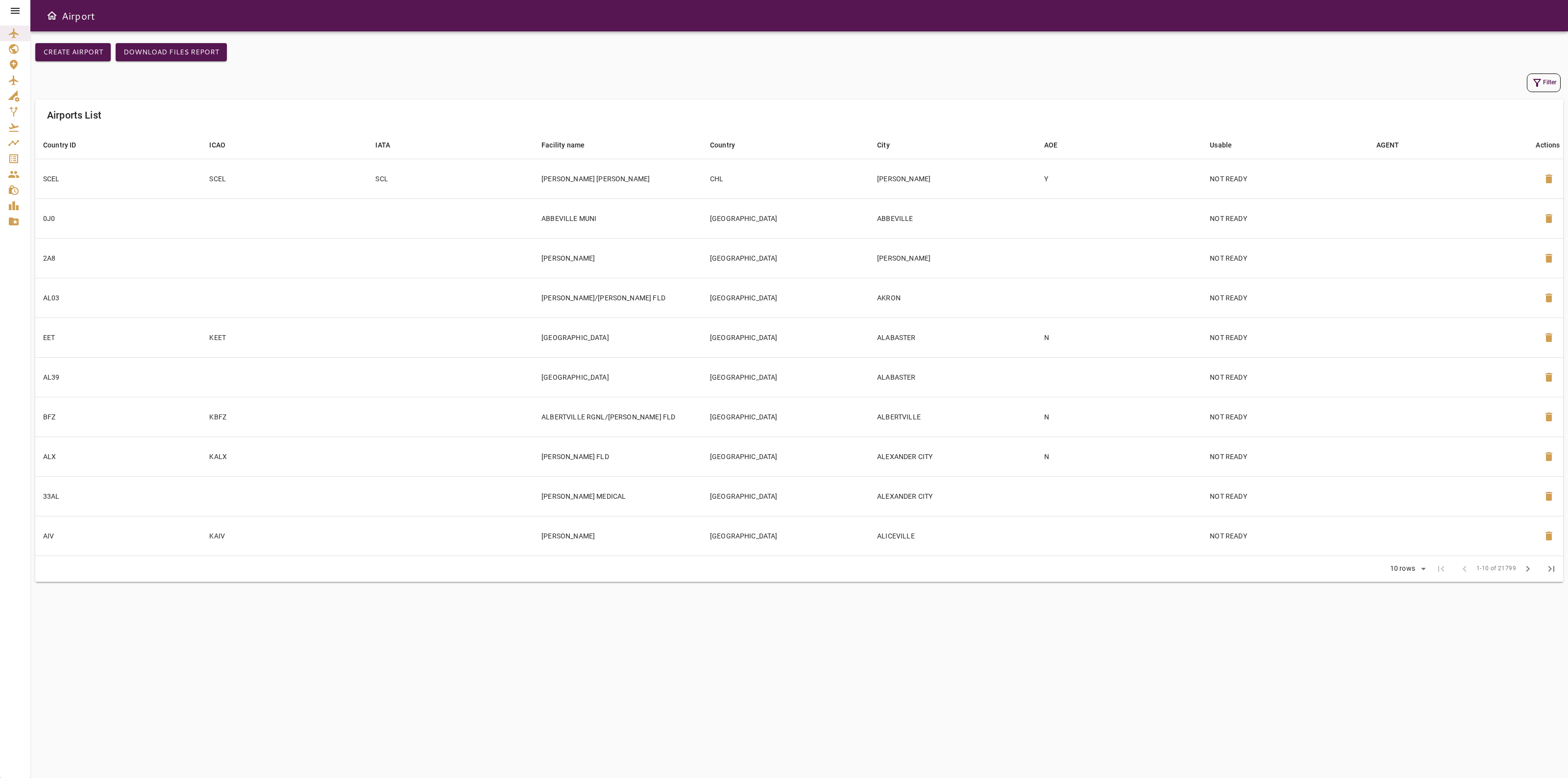
click at [1537, 82] on icon "button" at bounding box center [1537, 83] width 8 height 8
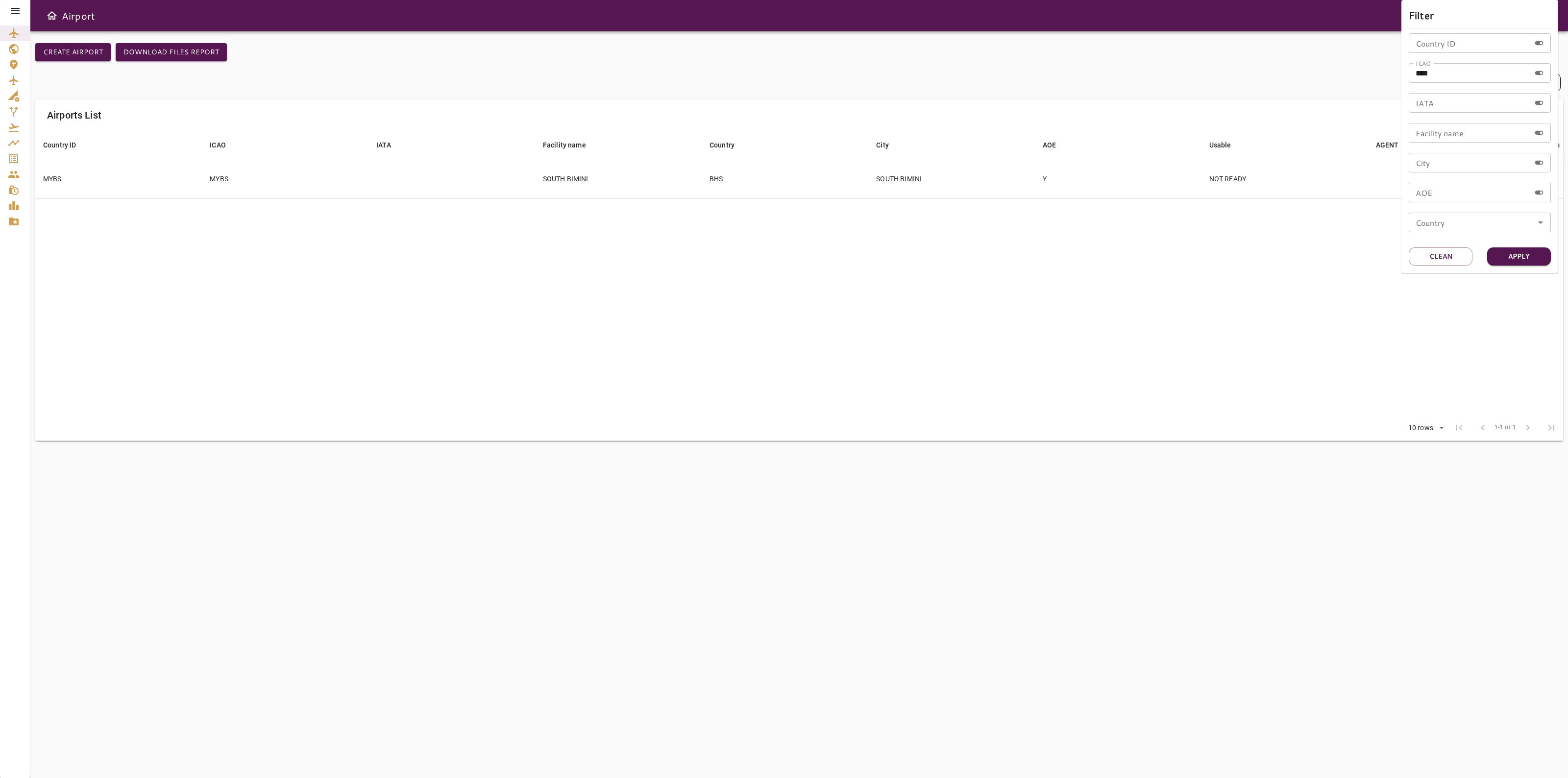
click at [884, 170] on div at bounding box center [784, 389] width 1568 height 778
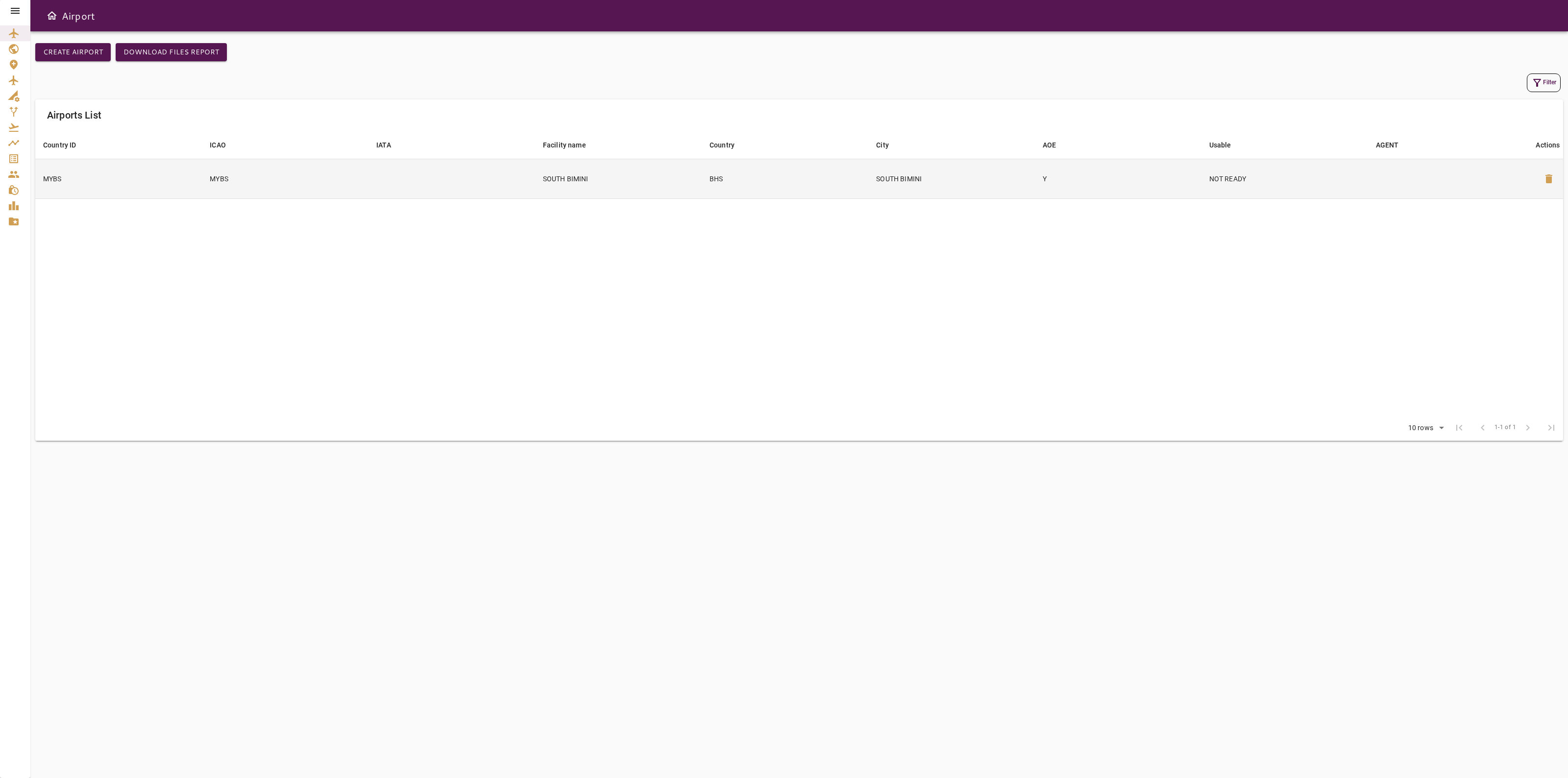
click at [884, 173] on td "SOUTH BIMINI" at bounding box center [951, 178] width 166 height 39
